Goal: Task Accomplishment & Management: Use online tool/utility

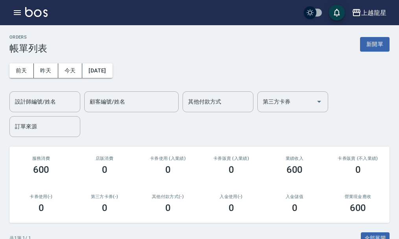
click at [381, 33] on div "ORDERS 帳單列表 新開單 [DATE] [DATE] [DATE] [DATE] 設計師編號/姓名 設計師編號/姓名 顧客編號/姓名 顧客編號/姓名 其…" at bounding box center [199, 180] width 399 height 311
click at [379, 40] on button "新開單" at bounding box center [374, 44] width 29 height 15
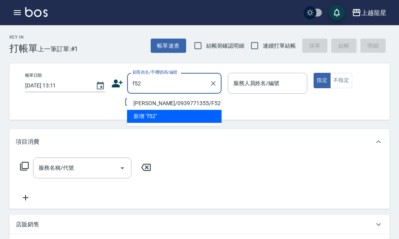
click at [151, 102] on li "[PERSON_NAME]/0939771355/F52" at bounding box center [174, 103] width 94 height 13
type input "[PERSON_NAME]/0939771355/F52"
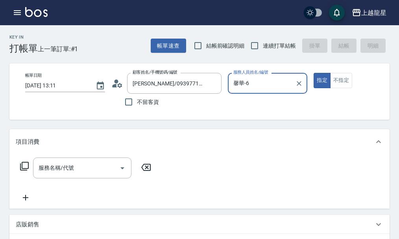
type input "馨華-6"
click at [79, 175] on input "服務名稱/代號" at bounding box center [76, 168] width 79 height 14
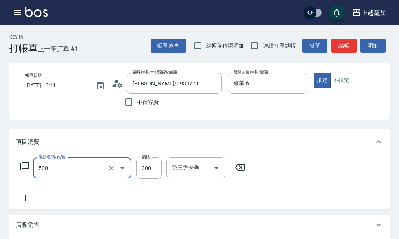
type input "一般洗髮(500)"
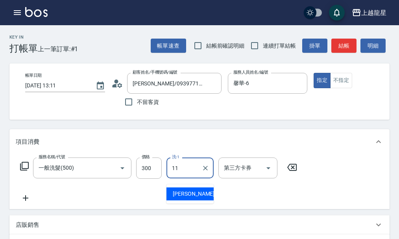
type input "[PERSON_NAME]-11"
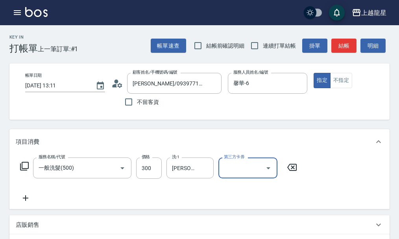
click at [24, 170] on icon at bounding box center [24, 165] width 9 height 9
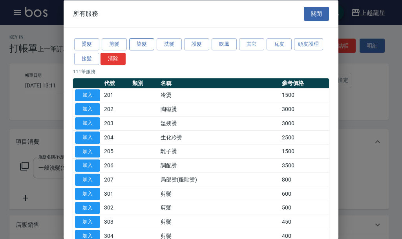
click at [142, 43] on button "染髮" at bounding box center [141, 44] width 25 height 12
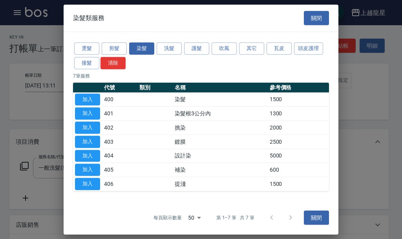
click at [85, 163] on td "加入" at bounding box center [87, 170] width 29 height 14
click at [86, 168] on button "加入" at bounding box center [87, 170] width 25 height 12
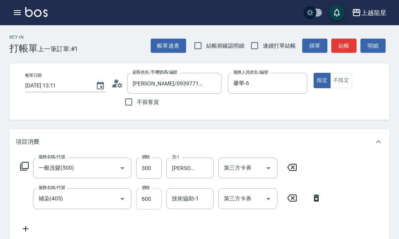
click at [143, 206] on input "600" at bounding box center [149, 198] width 26 height 21
type input "500"
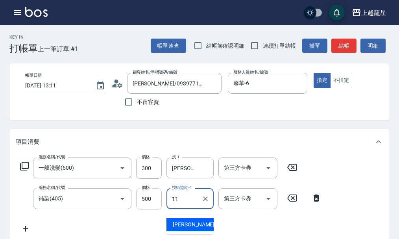
type input "[PERSON_NAME]-11"
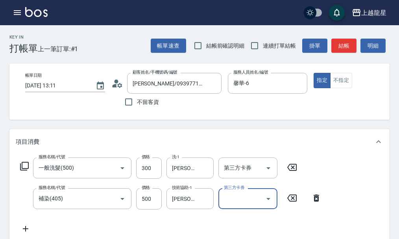
click at [22, 170] on icon at bounding box center [24, 166] width 9 height 9
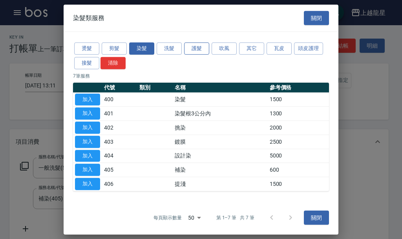
click at [206, 50] on button "護髮" at bounding box center [196, 48] width 25 height 12
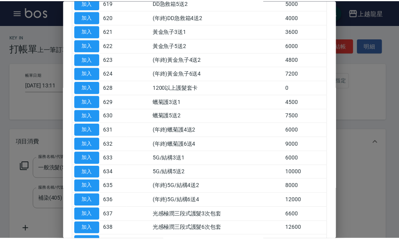
scroll to position [275, 0]
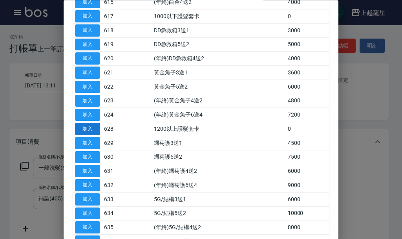
click at [86, 129] on button "加入" at bounding box center [87, 129] width 25 height 12
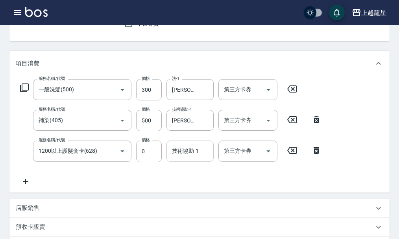
scroll to position [79, 0]
click at [187, 153] on input "技術協助-1" at bounding box center [190, 150] width 40 height 14
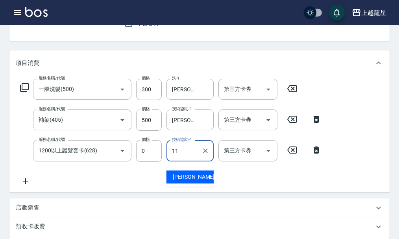
type input "[PERSON_NAME]-11"
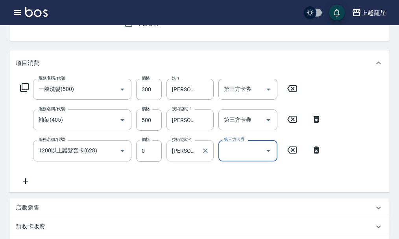
scroll to position [271, 0]
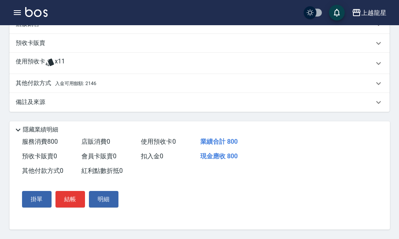
click at [47, 79] on p "其他付款方式 入金可用餘額: 2146" at bounding box center [56, 83] width 81 height 9
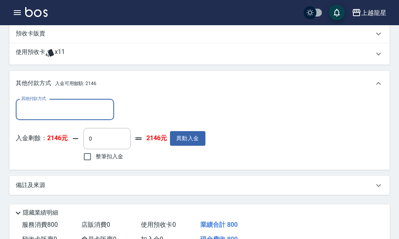
scroll to position [0, 0]
click at [97, 159] on span "整筆扣入金" at bounding box center [110, 156] width 28 height 8
click at [96, 159] on input "整筆扣入金" at bounding box center [87, 156] width 17 height 17
checkbox input "true"
type input "800"
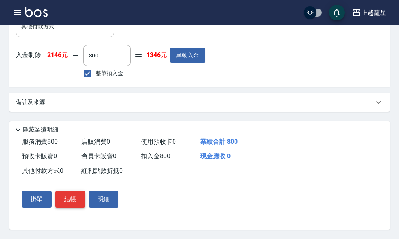
scroll to position [364, 0]
click at [64, 199] on button "結帳" at bounding box center [69, 199] width 29 height 17
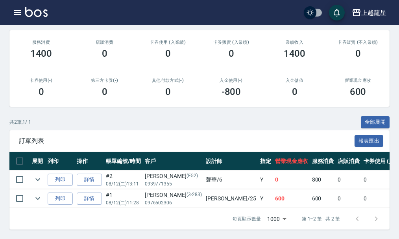
scroll to position [122, 0]
click at [91, 176] on link "詳情" at bounding box center [89, 179] width 25 height 12
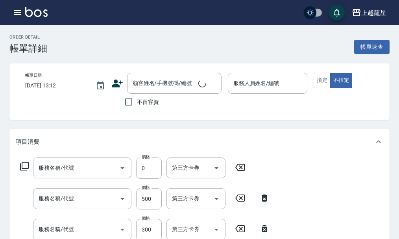
type input "[DATE] 13:11"
type input "馨華-6"
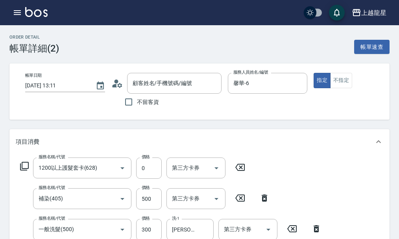
type input "1200以上護髮套卡(628)"
type input "補染(405)"
type input "一般洗髮(500)"
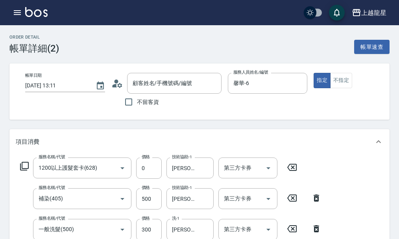
type input "[PERSON_NAME]/0939771355/F52"
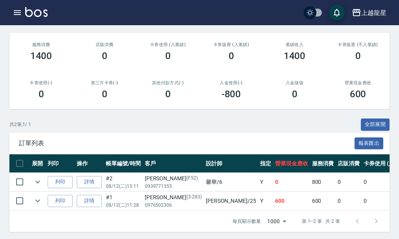
scroll to position [118, 0]
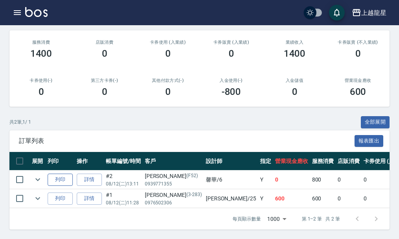
click at [55, 183] on button "列印" at bounding box center [60, 179] width 25 height 12
